Goal: Find contact information: Find contact information

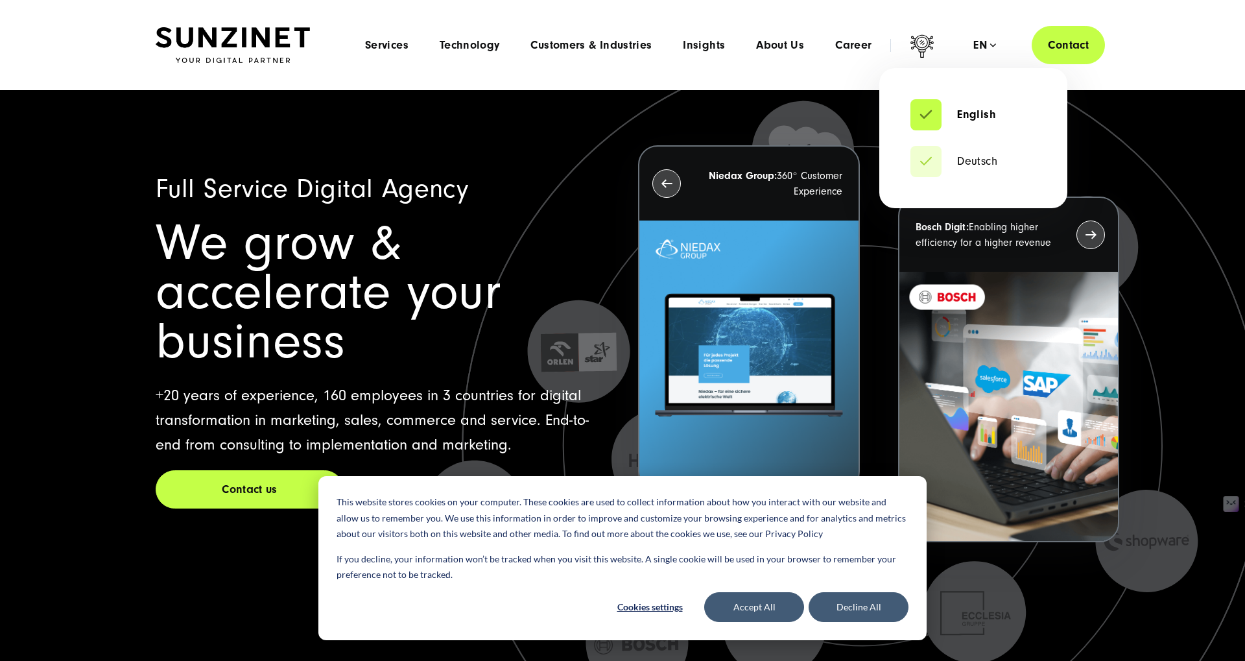
click at [984, 47] on div "en" at bounding box center [984, 45] width 23 height 13
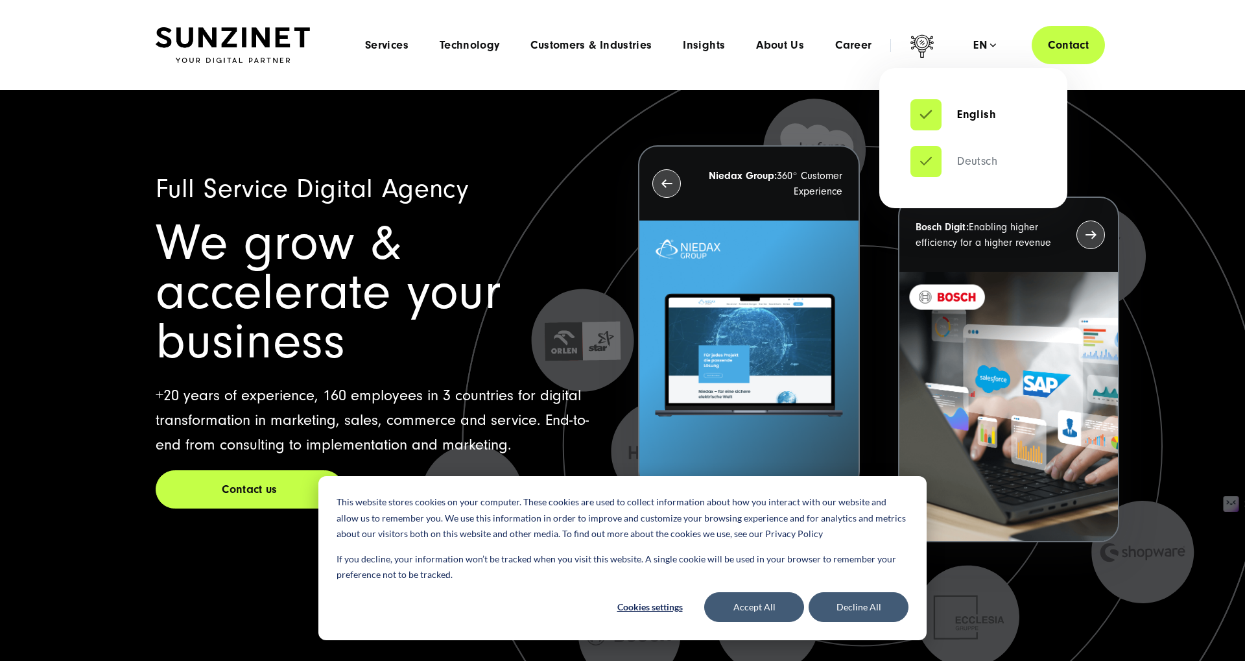
click at [975, 167] on link "Deutsch" at bounding box center [953, 161] width 87 height 13
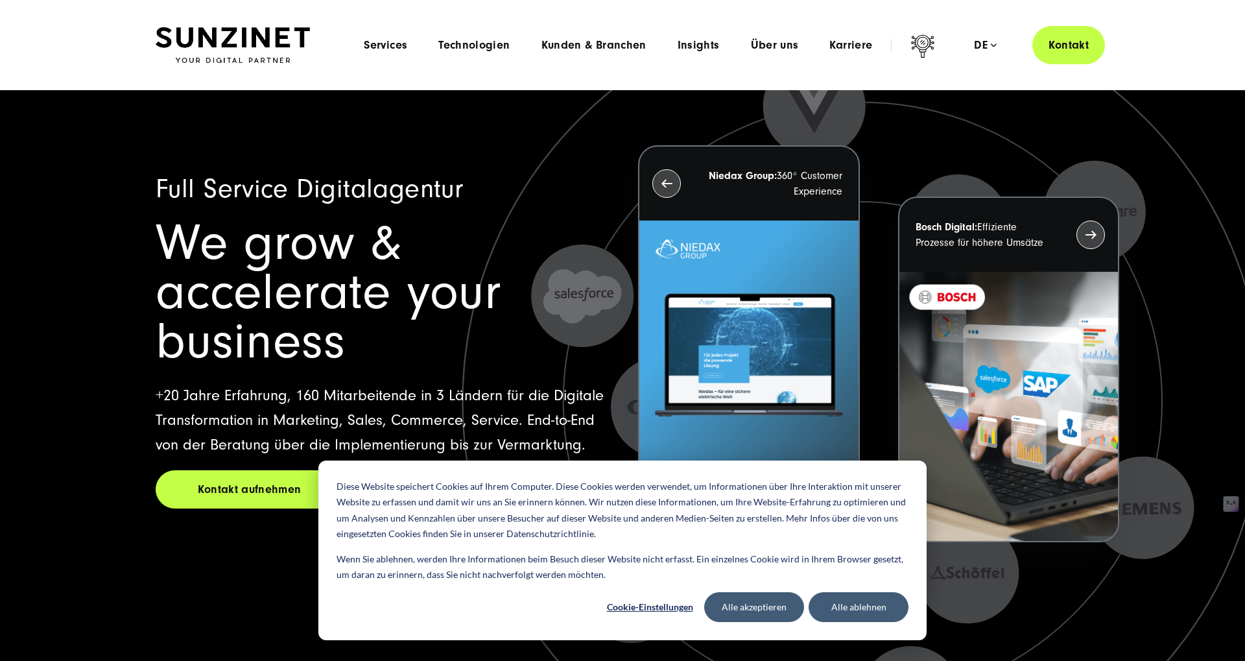
scroll to position [11481, 0]
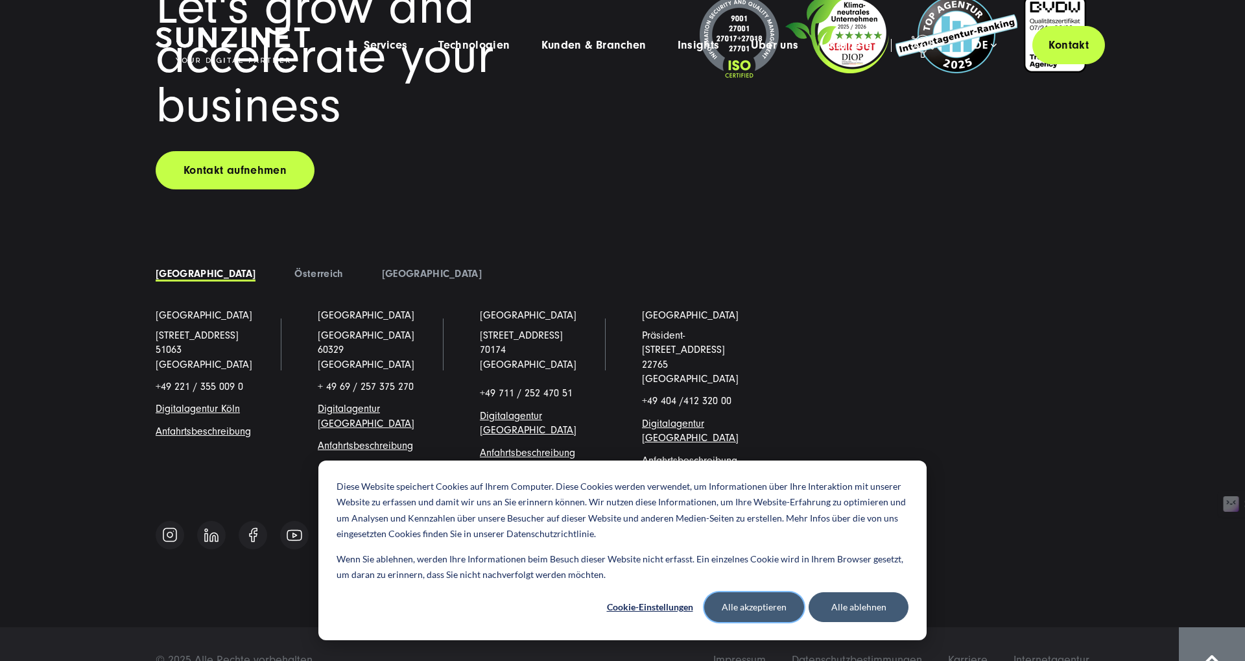
click at [772, 610] on button "Alle akzeptieren" at bounding box center [754, 607] width 100 height 30
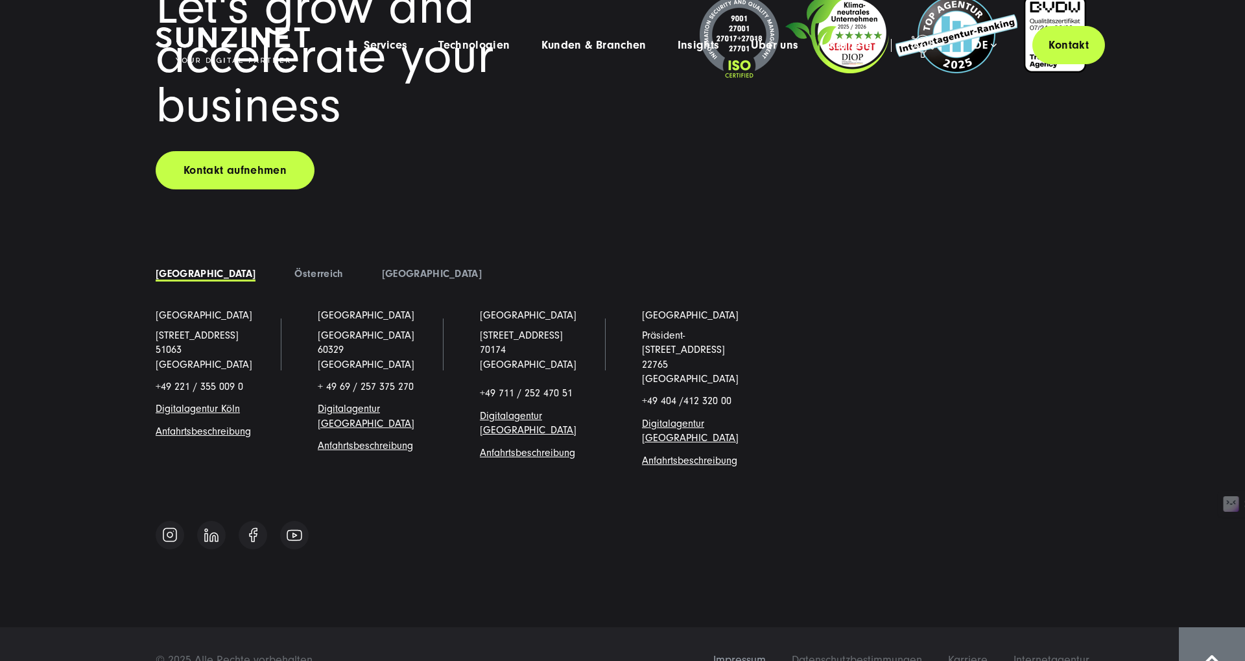
click at [730, 653] on span "Impressum" at bounding box center [739, 660] width 53 height 14
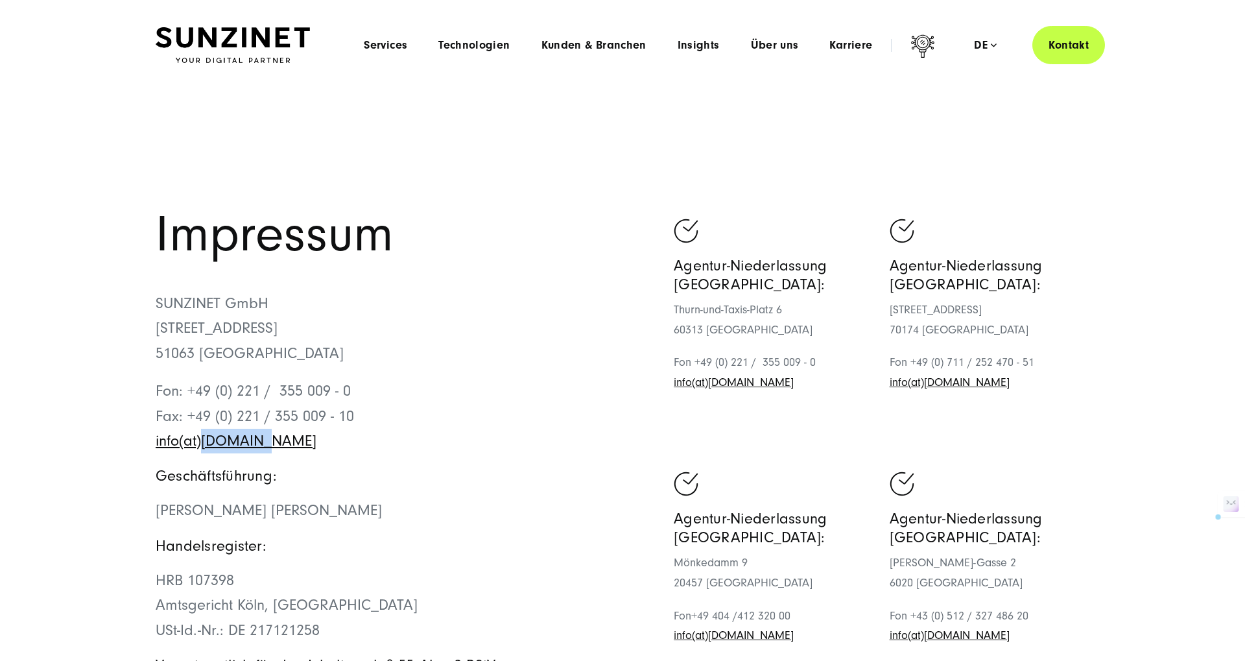
drag, startPoint x: 222, startPoint y: 447, endPoint x: 311, endPoint y: 449, distance: 89.5
click at [589, 402] on p "Fon: +49 (0) 221 / 355 009 - 0 Fax: +49 (0) 221 / 355 009 - 10 info(at)[DOMAIN_…" at bounding box center [389, 416] width 467 height 75
drag, startPoint x: 314, startPoint y: 450, endPoint x: 278, endPoint y: 449, distance: 37.0
click at [308, 449] on p "Fon: +49 (0) 221 / 355 009 - 0 Fax: +49 (0) 221 / 355 009 - 10 info(at)[DOMAIN_…" at bounding box center [389, 416] width 467 height 75
drag, startPoint x: 287, startPoint y: 442, endPoint x: 152, endPoint y: 442, distance: 134.2
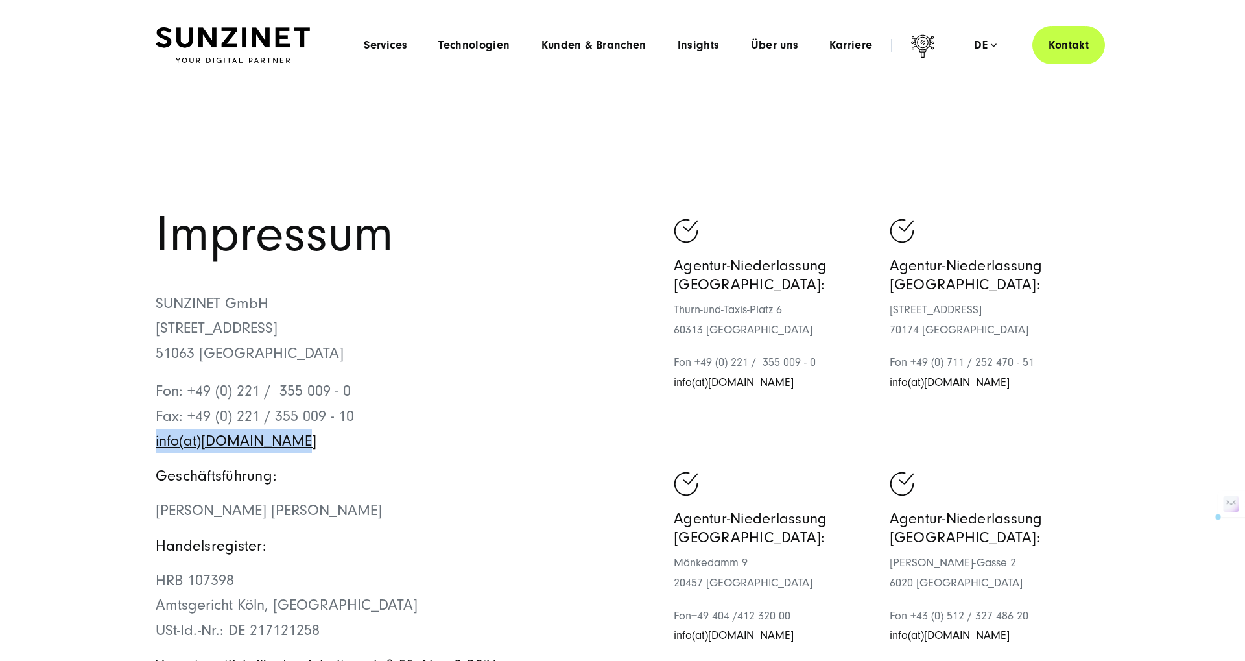
click at [152, 442] on div "Impressum SUNZINET GmbH [STREET_ADDRESS][GEOGRAPHIC_DATA]: +49 (0) 221 / 355 00…" at bounding box center [623, 539] width 986 height 659
copy link "info(at)[DOMAIN_NAME]"
